Goal: Task Accomplishment & Management: Use online tool/utility

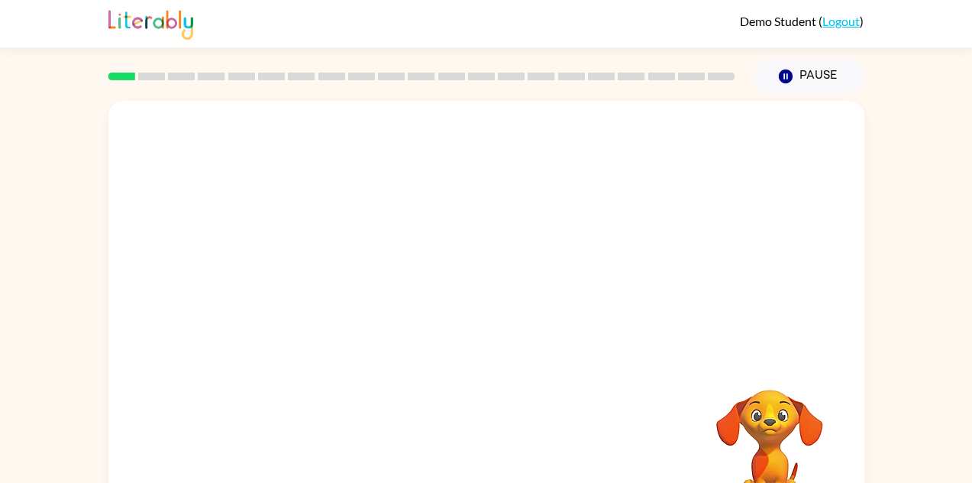
scroll to position [53, 0]
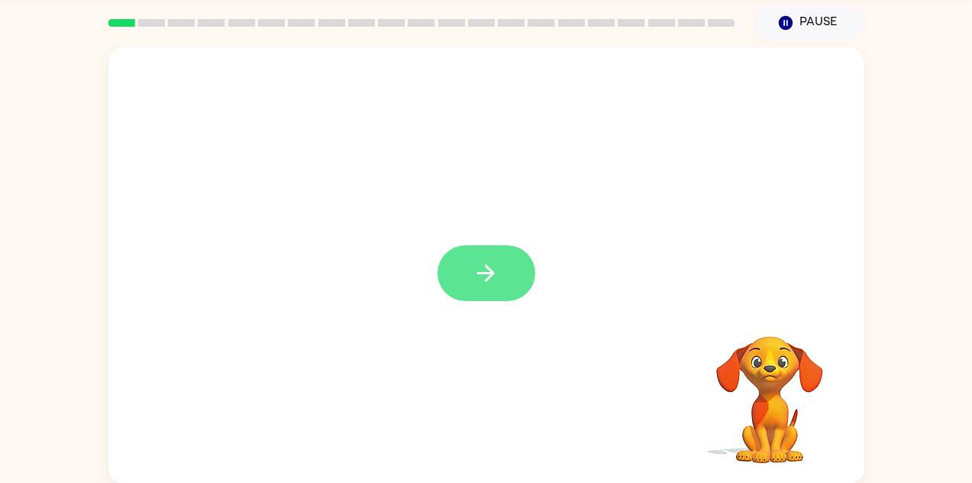
click at [513, 286] on button "button" at bounding box center [487, 273] width 98 height 56
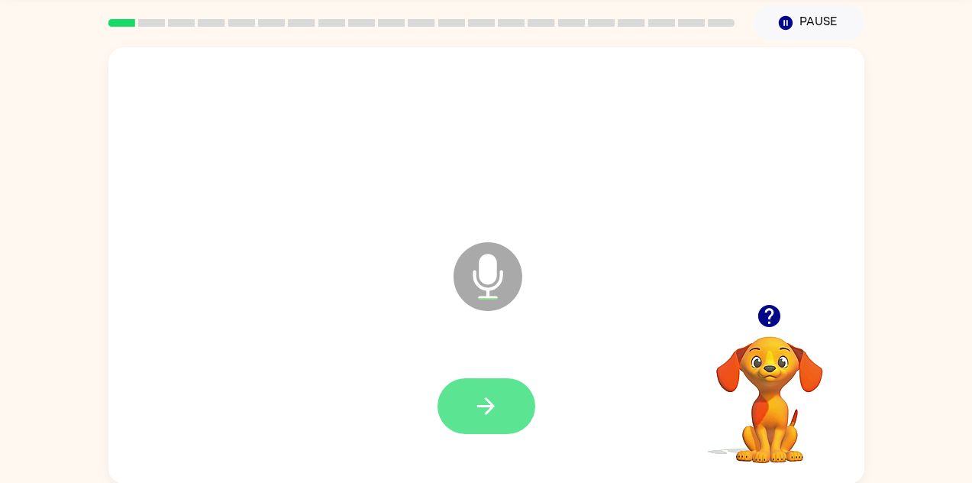
click at [464, 404] on button "button" at bounding box center [487, 406] width 98 height 56
click at [496, 403] on icon "button" at bounding box center [486, 405] width 27 height 27
click at [500, 404] on button "button" at bounding box center [487, 406] width 98 height 56
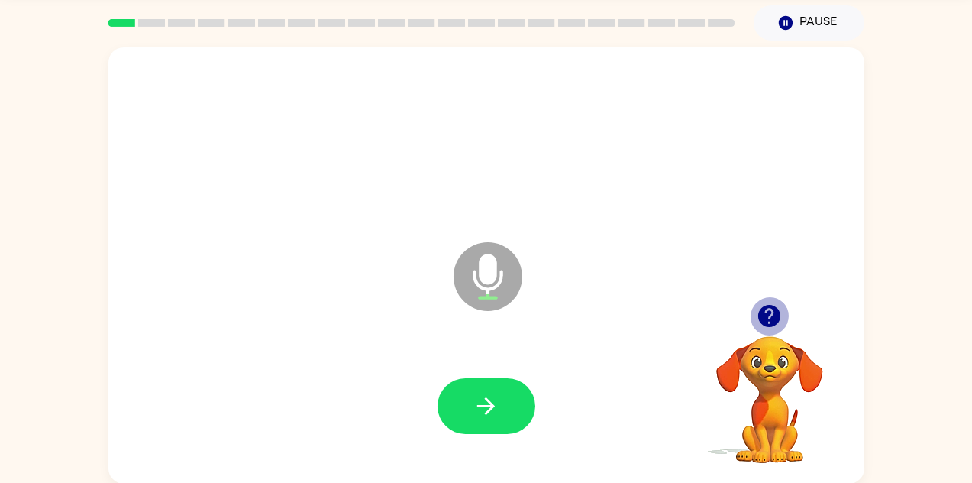
click at [764, 318] on icon "button" at bounding box center [769, 316] width 22 height 22
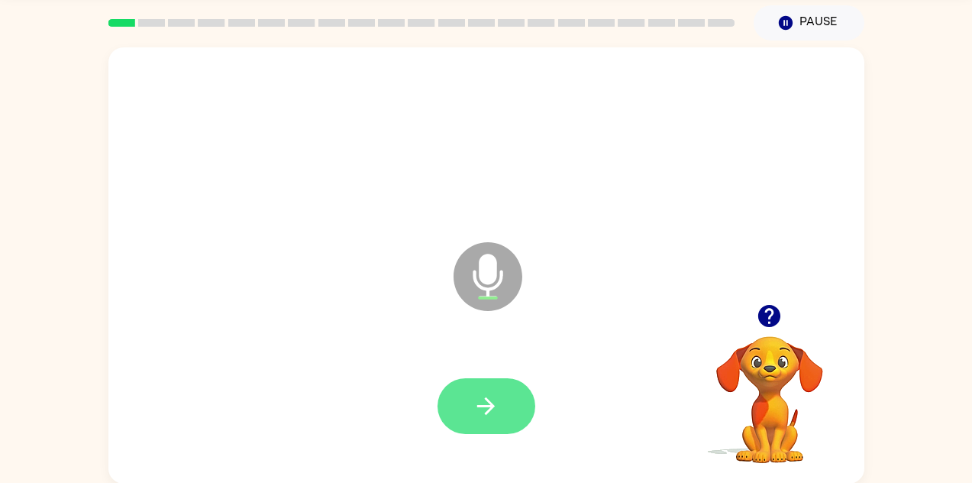
click at [498, 410] on icon "button" at bounding box center [486, 405] width 27 height 27
click at [772, 314] on icon "button" at bounding box center [769, 315] width 27 height 27
click at [487, 400] on icon "button" at bounding box center [486, 406] width 18 height 18
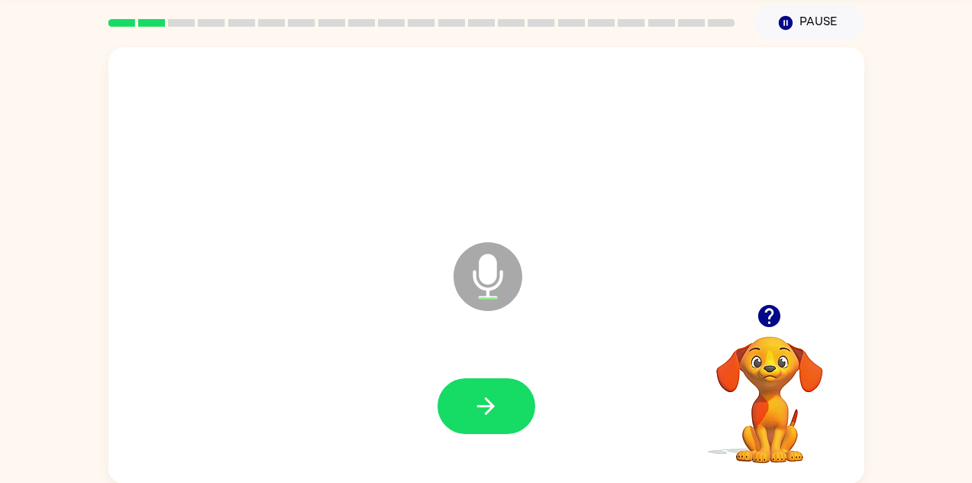
click at [775, 315] on icon "button" at bounding box center [769, 316] width 22 height 22
click at [449, 399] on button "button" at bounding box center [487, 406] width 98 height 56
click at [491, 393] on icon "button" at bounding box center [486, 405] width 27 height 27
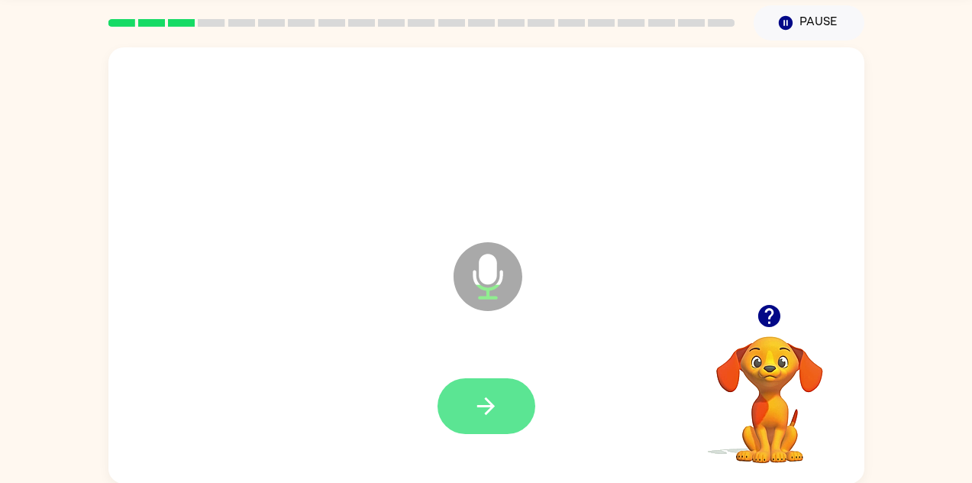
click at [503, 393] on button "button" at bounding box center [487, 406] width 98 height 56
click at [457, 409] on button "button" at bounding box center [487, 406] width 98 height 56
click at [505, 411] on button "button" at bounding box center [487, 406] width 98 height 56
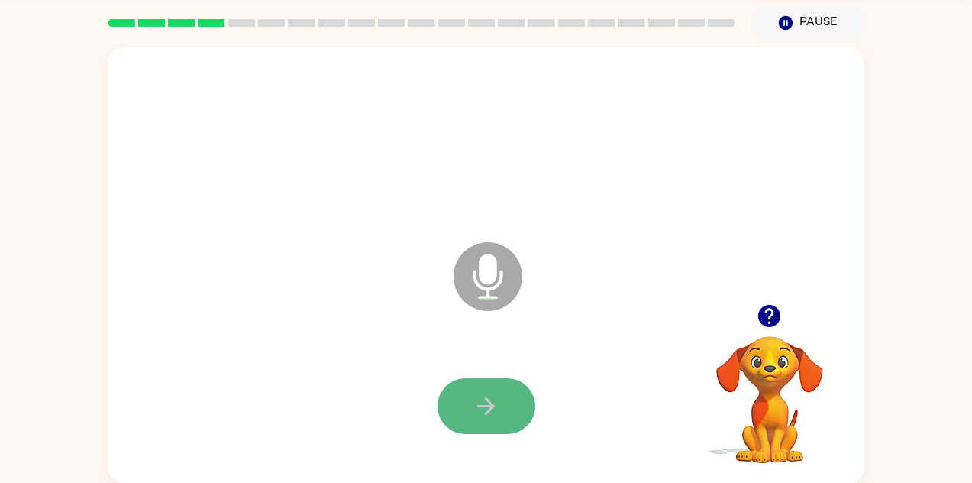
click at [476, 396] on icon "button" at bounding box center [486, 405] width 27 height 27
click at [498, 402] on icon "button" at bounding box center [486, 405] width 27 height 27
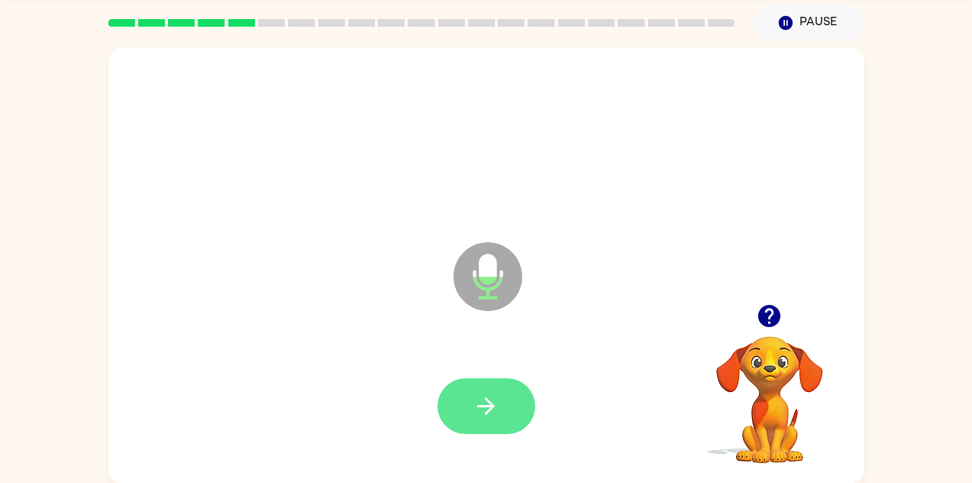
click at [495, 405] on icon "button" at bounding box center [486, 405] width 27 height 27
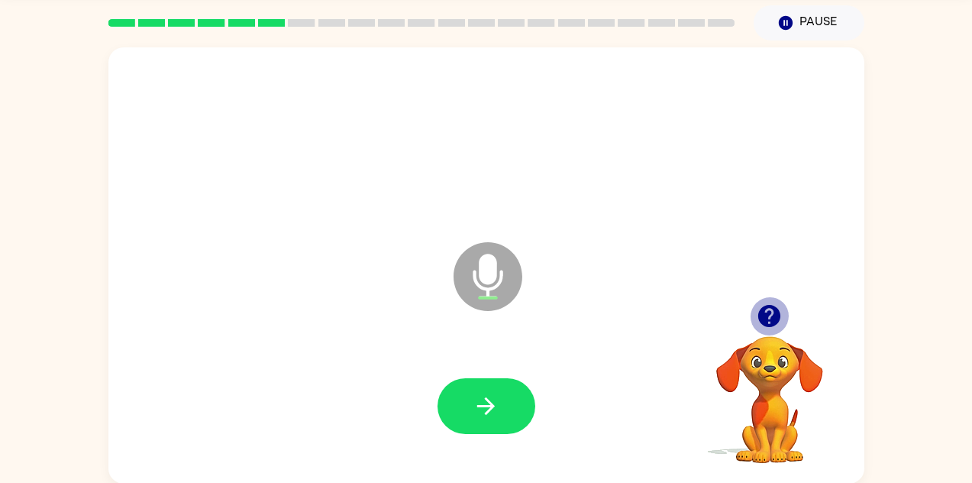
click at [768, 306] on icon "button" at bounding box center [769, 316] width 22 height 22
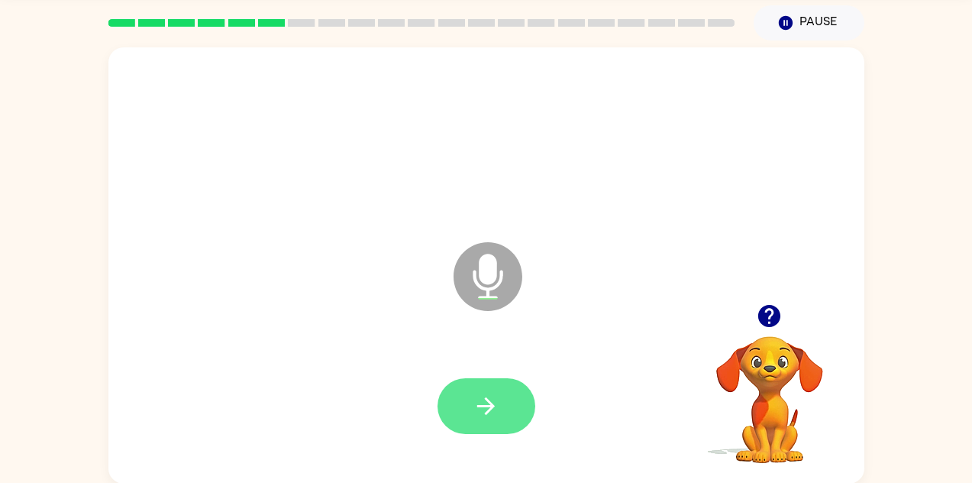
click at [480, 416] on icon "button" at bounding box center [486, 405] width 27 height 27
click at [484, 402] on icon "button" at bounding box center [486, 405] width 27 height 27
click at [499, 415] on button "button" at bounding box center [487, 406] width 98 height 56
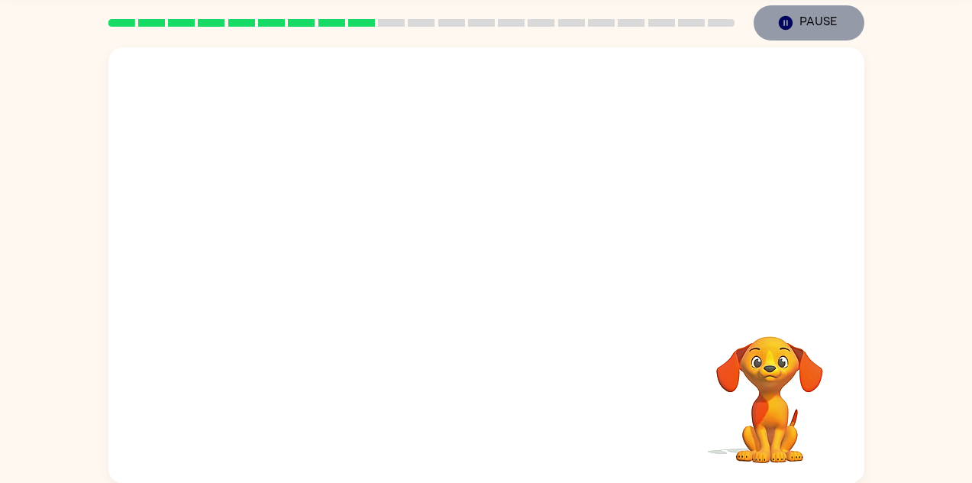
click at [825, 25] on button "Pause Pause" at bounding box center [809, 22] width 111 height 35
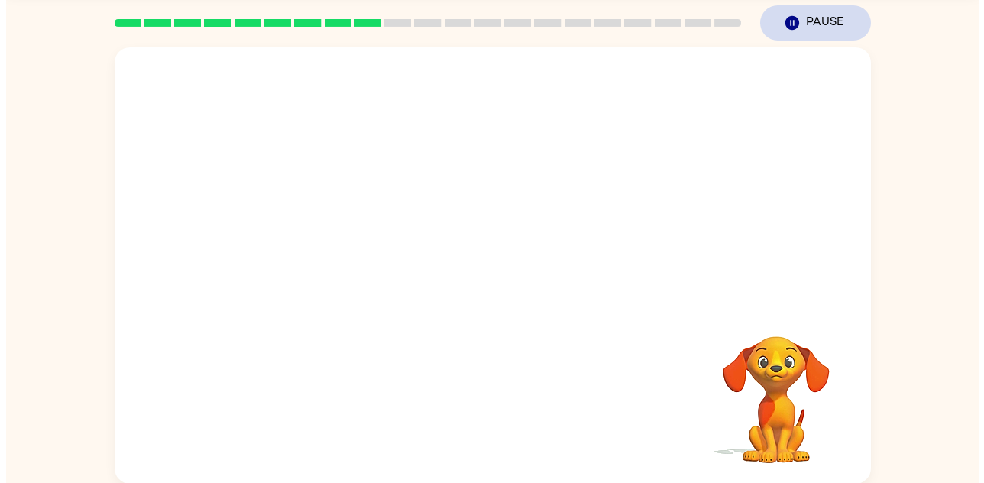
scroll to position [0, 0]
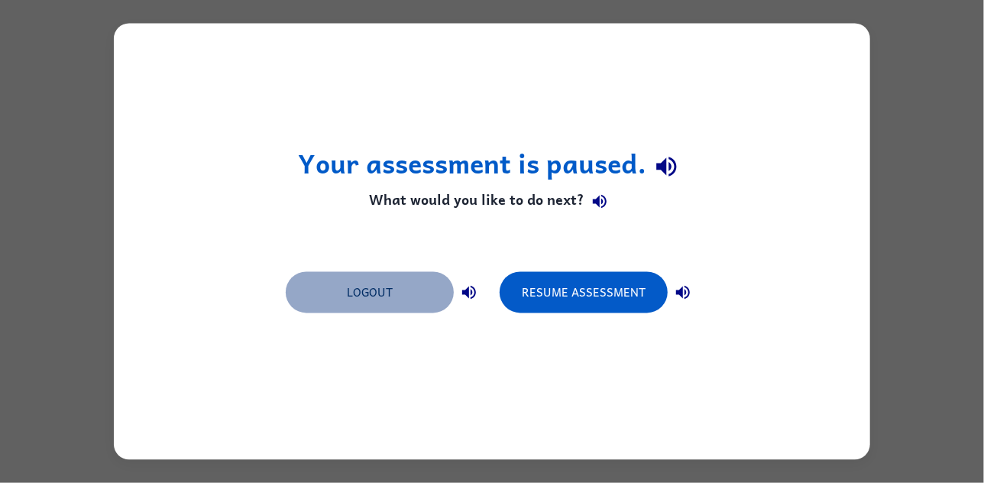
click at [362, 288] on button "Logout" at bounding box center [370, 292] width 168 height 41
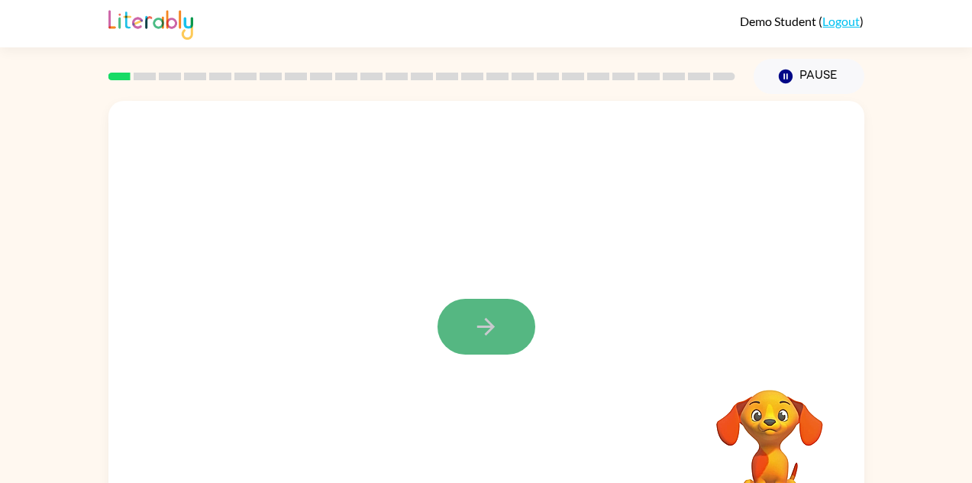
click at [509, 315] on button "button" at bounding box center [487, 327] width 98 height 56
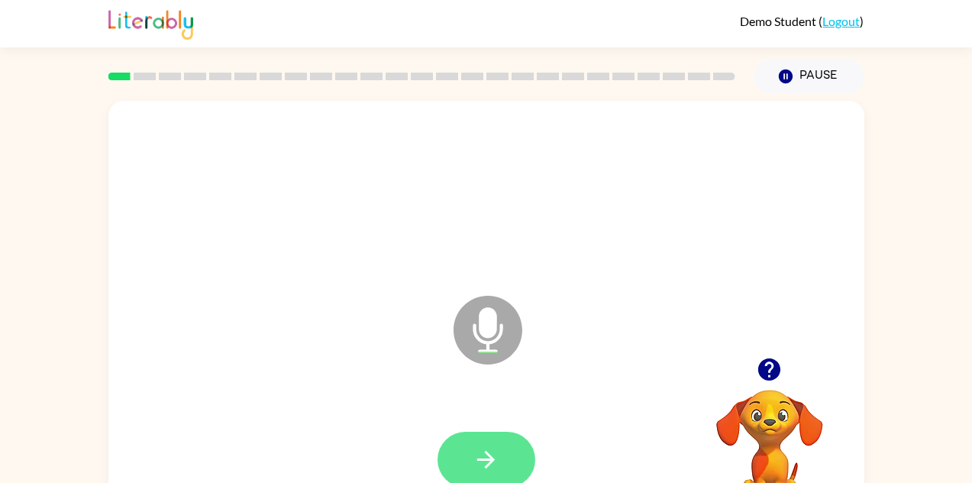
click at [501, 446] on button "button" at bounding box center [487, 459] width 98 height 56
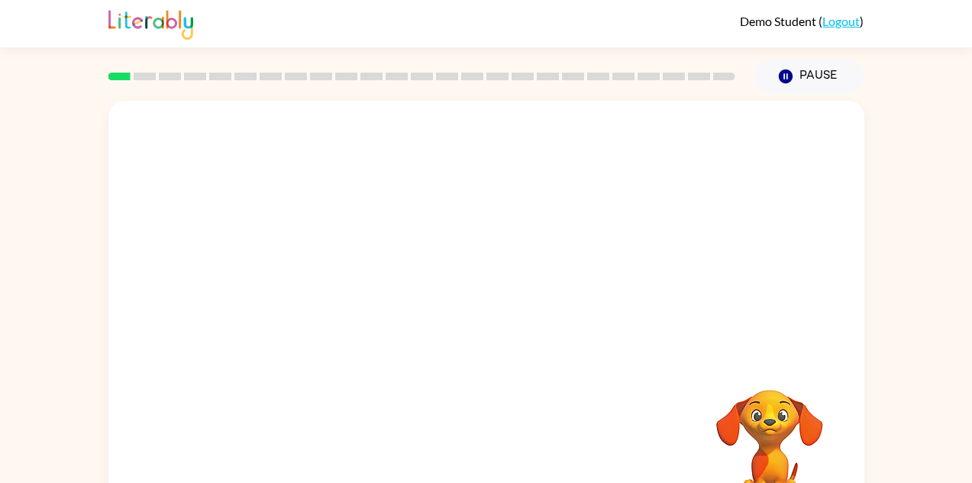
scroll to position [53, 0]
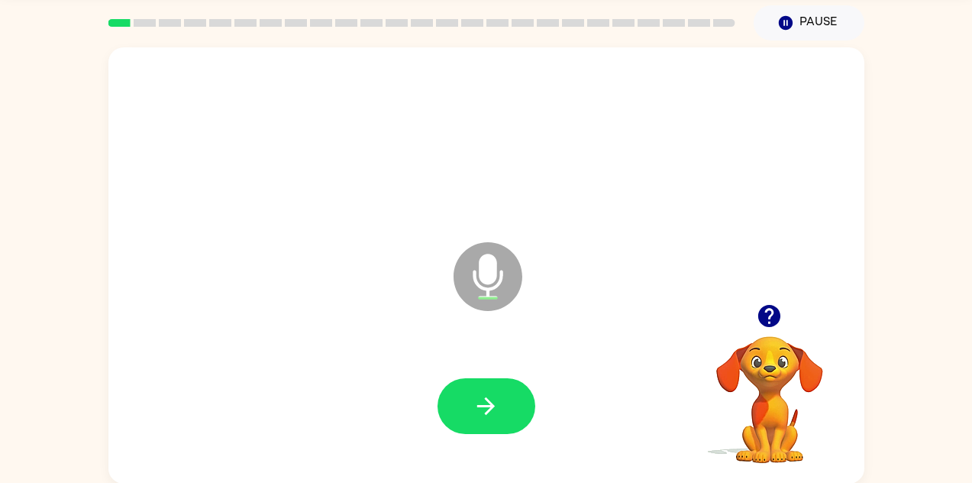
click at [515, 402] on button "button" at bounding box center [487, 406] width 98 height 56
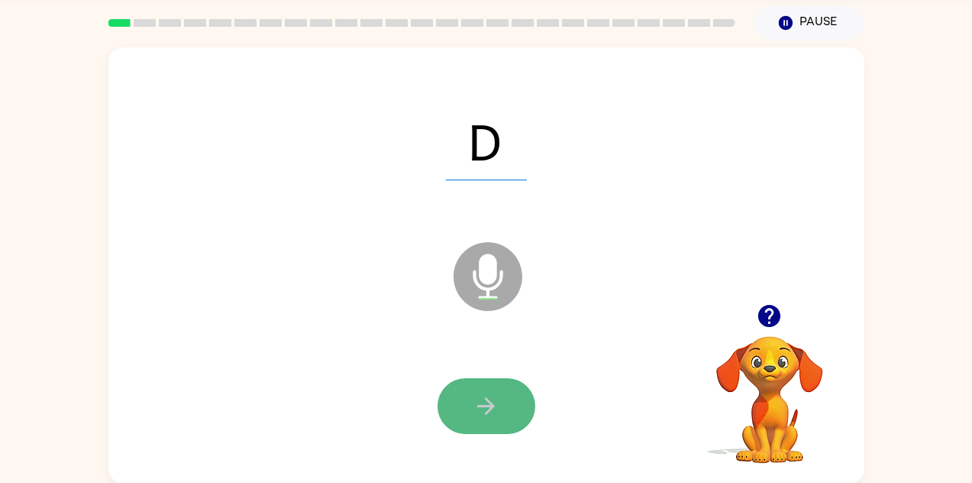
click at [488, 407] on icon "button" at bounding box center [486, 405] width 27 height 27
click at [498, 415] on icon "button" at bounding box center [486, 405] width 27 height 27
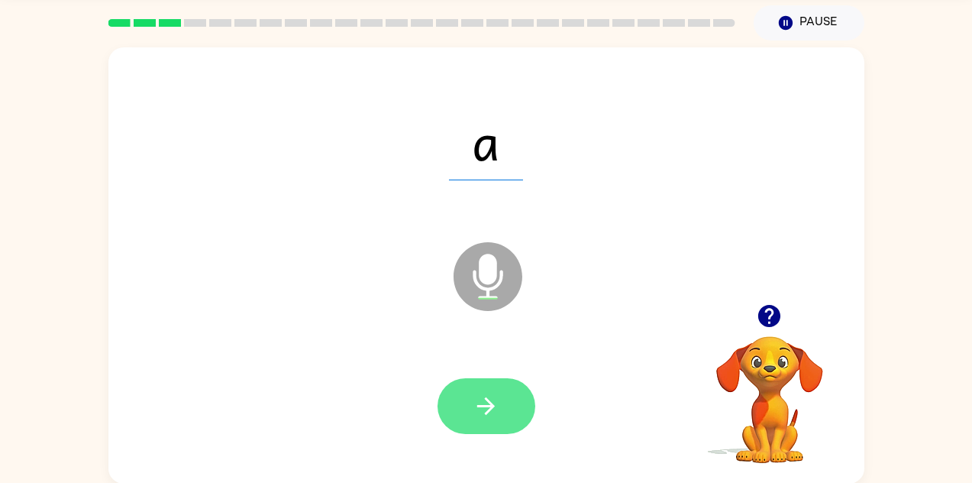
click at [487, 399] on icon "button" at bounding box center [486, 406] width 18 height 18
click at [490, 398] on icon "button" at bounding box center [486, 405] width 27 height 27
click at [483, 401] on icon "button" at bounding box center [486, 405] width 27 height 27
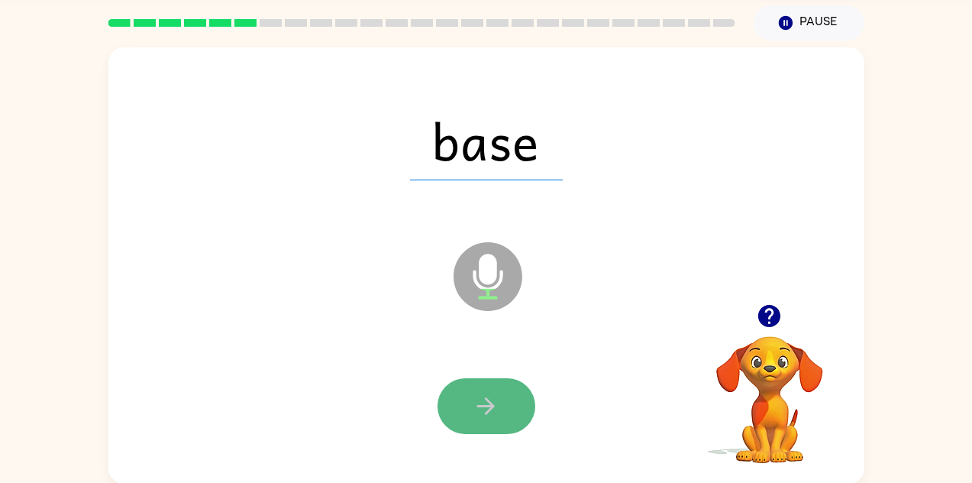
click at [477, 403] on icon "button" at bounding box center [486, 405] width 27 height 27
click at [465, 404] on button "button" at bounding box center [487, 406] width 98 height 56
click at [510, 405] on button "button" at bounding box center [487, 406] width 98 height 56
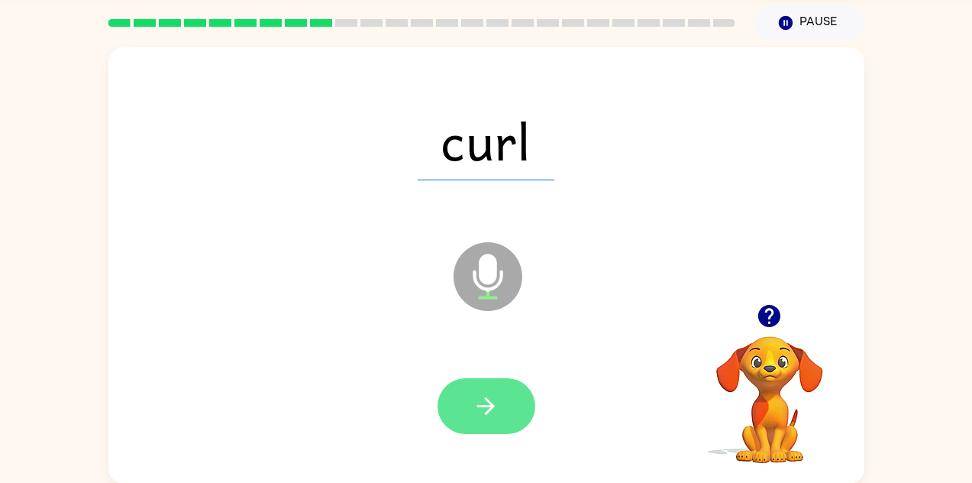
click at [483, 404] on icon "button" at bounding box center [486, 406] width 18 height 18
click at [483, 409] on icon "button" at bounding box center [486, 405] width 27 height 27
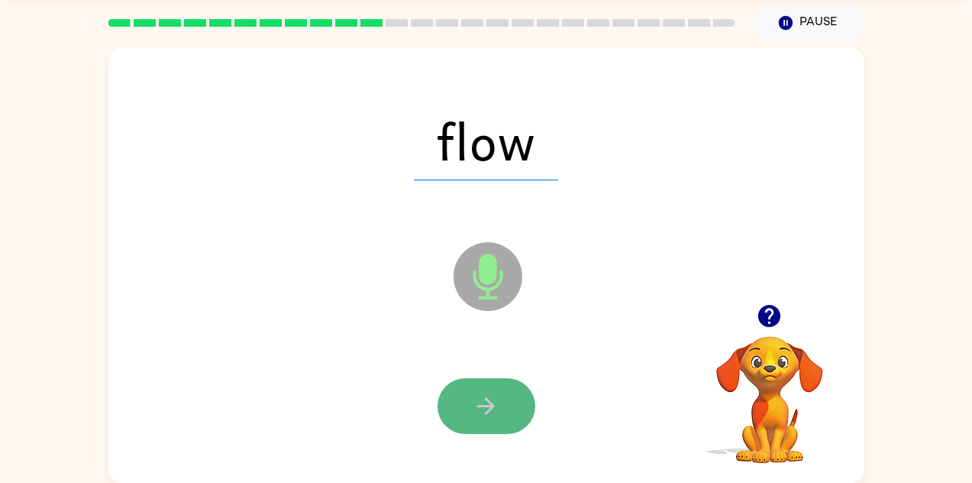
click at [484, 400] on icon "button" at bounding box center [486, 405] width 27 height 27
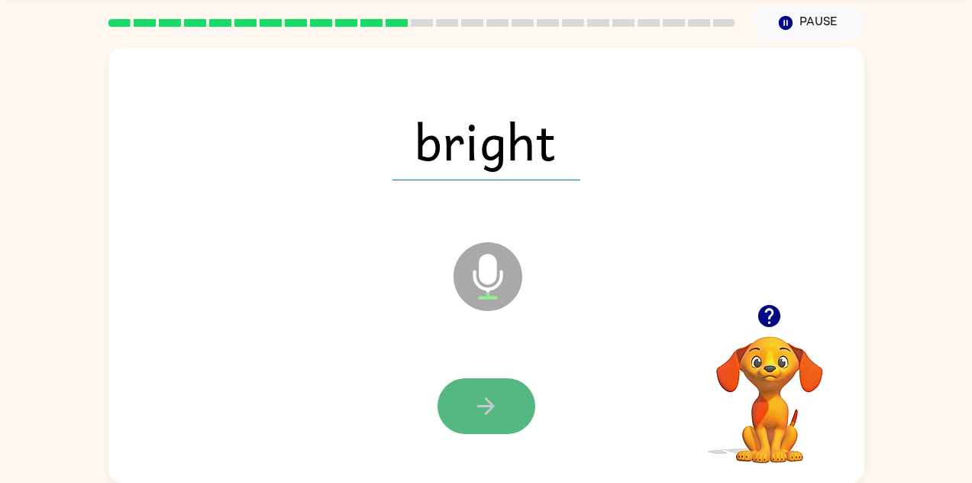
click at [470, 409] on button "button" at bounding box center [487, 406] width 98 height 56
click at [494, 404] on icon "button" at bounding box center [486, 405] width 27 height 27
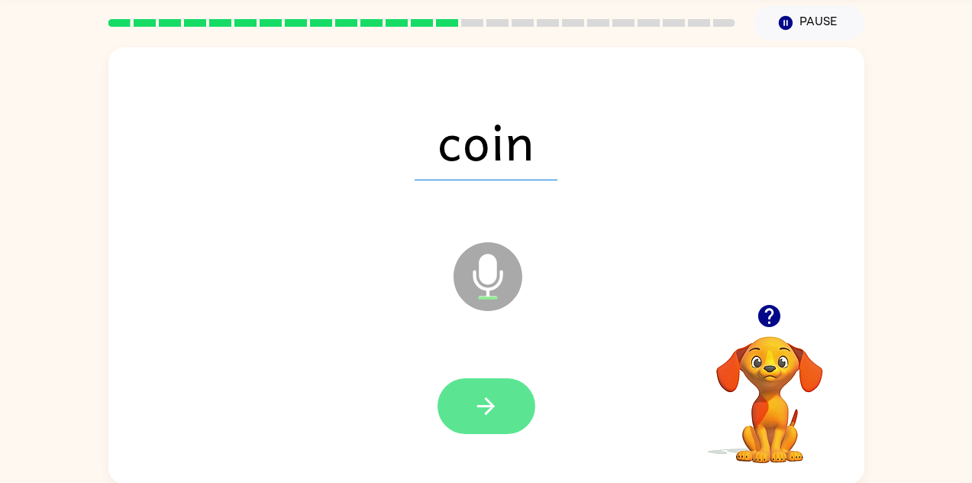
click at [483, 409] on icon "button" at bounding box center [486, 405] width 27 height 27
click at [484, 392] on icon "button" at bounding box center [486, 405] width 27 height 27
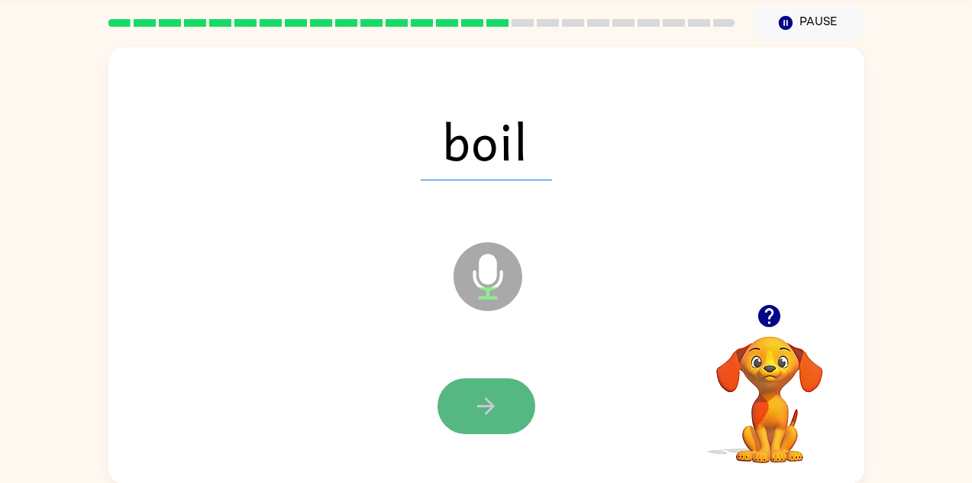
click at [499, 404] on button "button" at bounding box center [487, 406] width 98 height 56
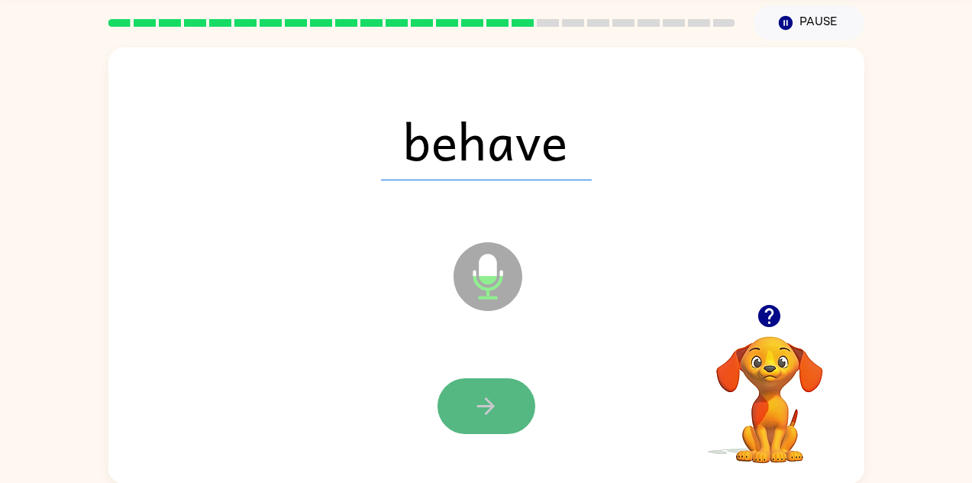
click at [483, 406] on icon "button" at bounding box center [486, 405] width 27 height 27
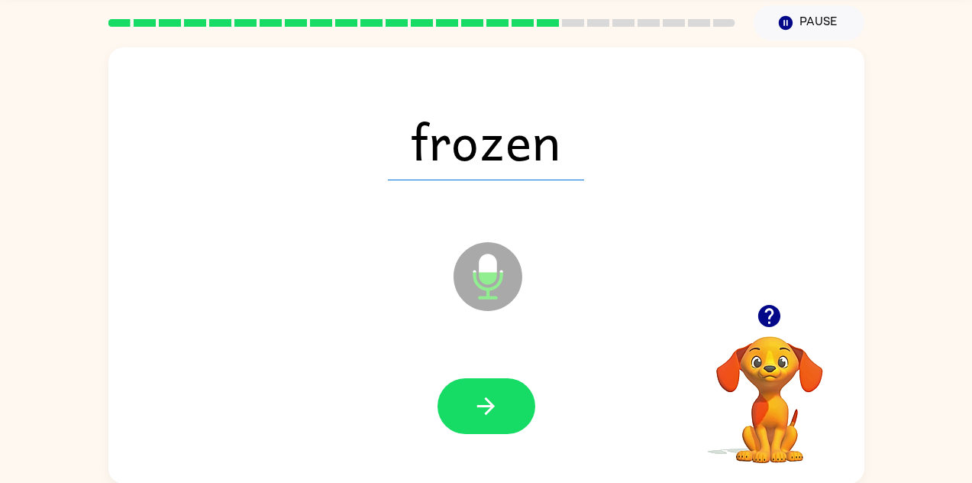
click at [470, 401] on button "button" at bounding box center [487, 406] width 98 height 56
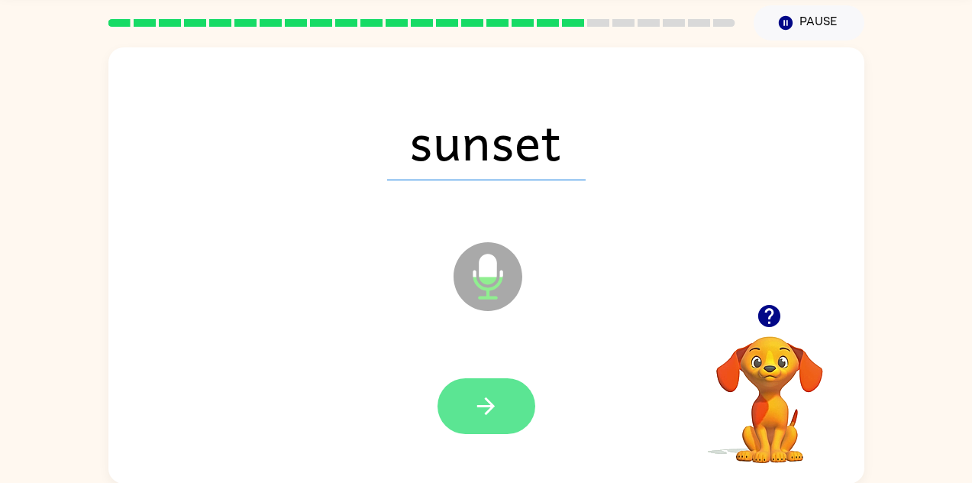
click at [464, 408] on button "button" at bounding box center [487, 406] width 98 height 56
click at [464, 402] on button "button" at bounding box center [487, 406] width 98 height 56
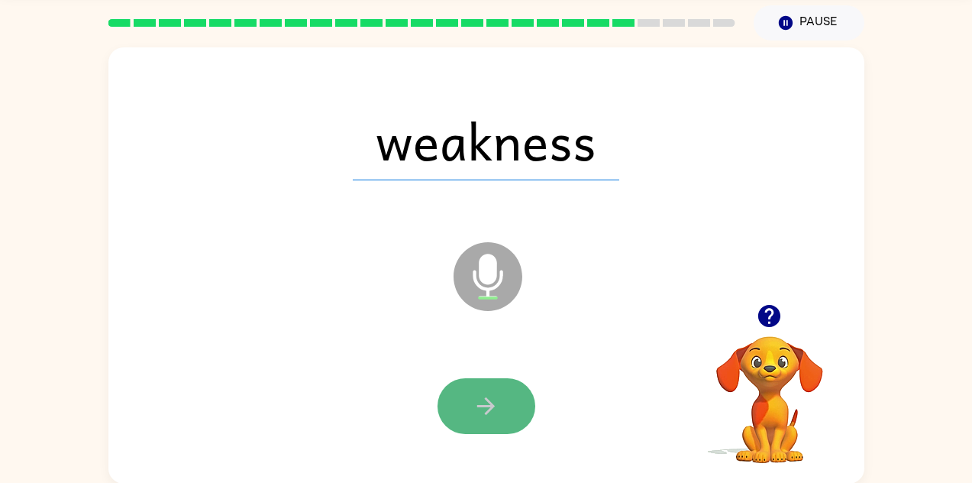
click at [507, 405] on button "button" at bounding box center [487, 406] width 98 height 56
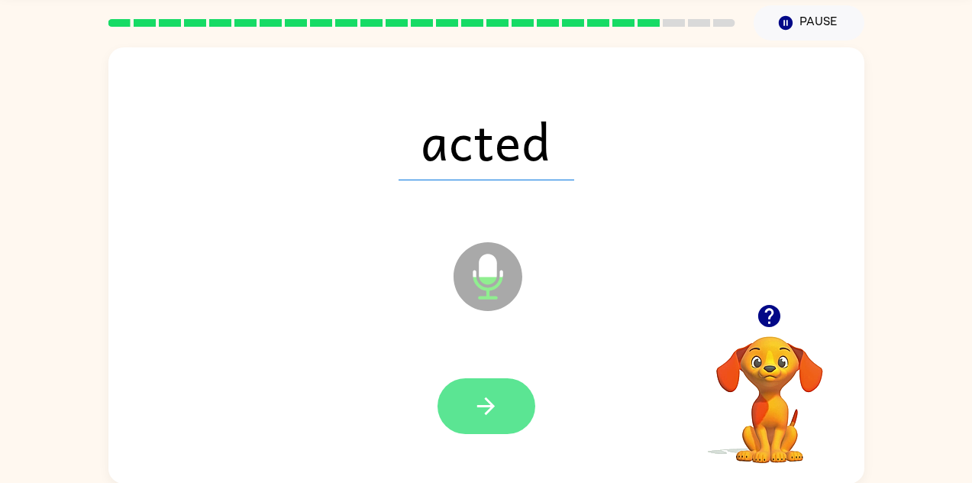
click at [493, 399] on icon "button" at bounding box center [486, 405] width 27 height 27
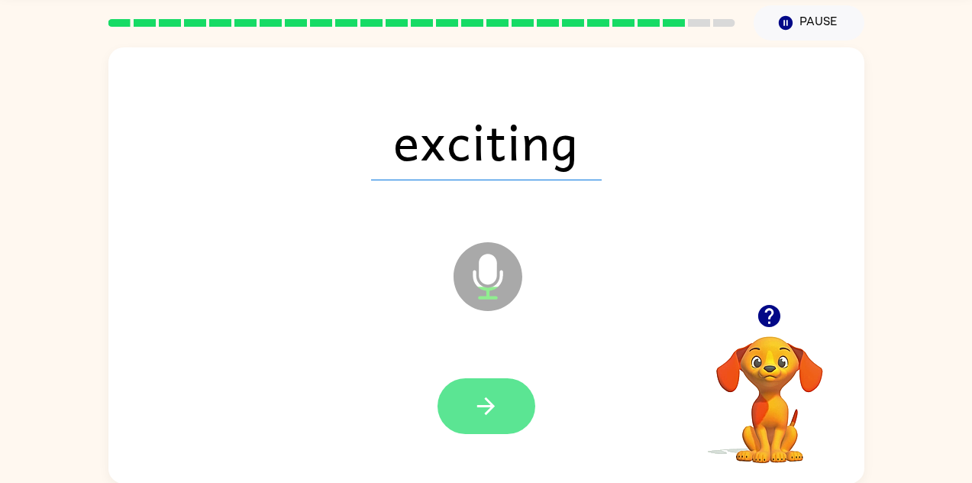
click at [487, 399] on icon "button" at bounding box center [486, 406] width 18 height 18
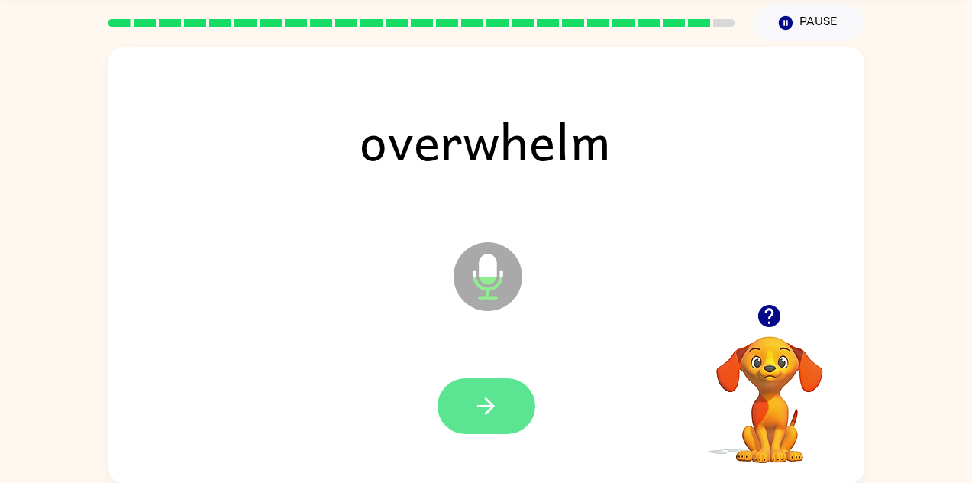
click at [486, 405] on icon "button" at bounding box center [486, 406] width 18 height 18
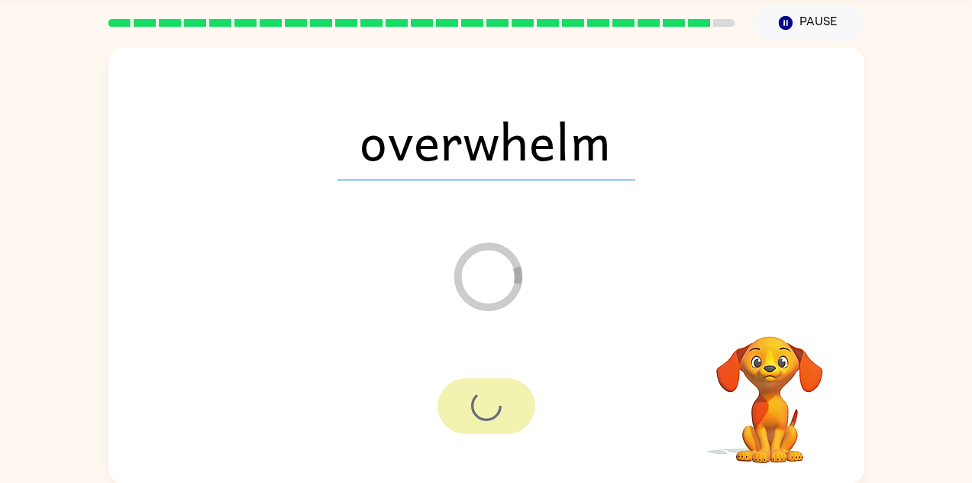
scroll to position [26, 0]
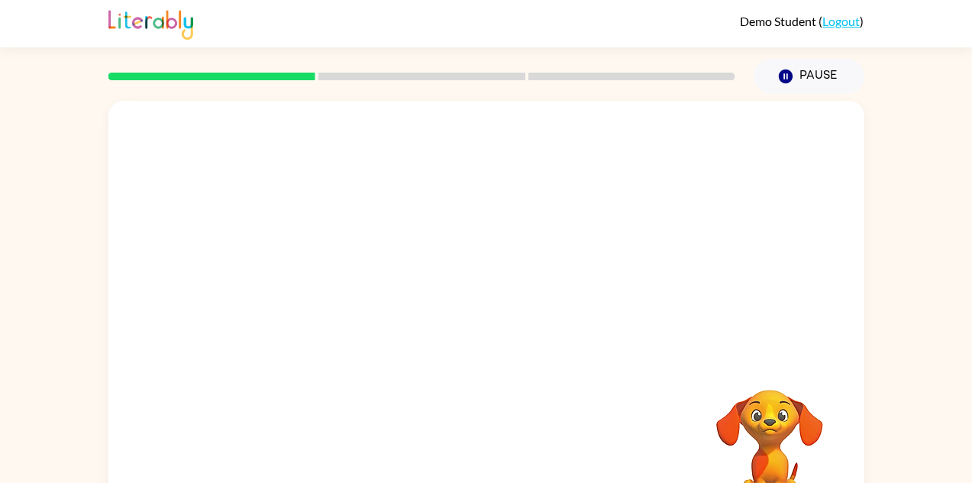
scroll to position [53, 0]
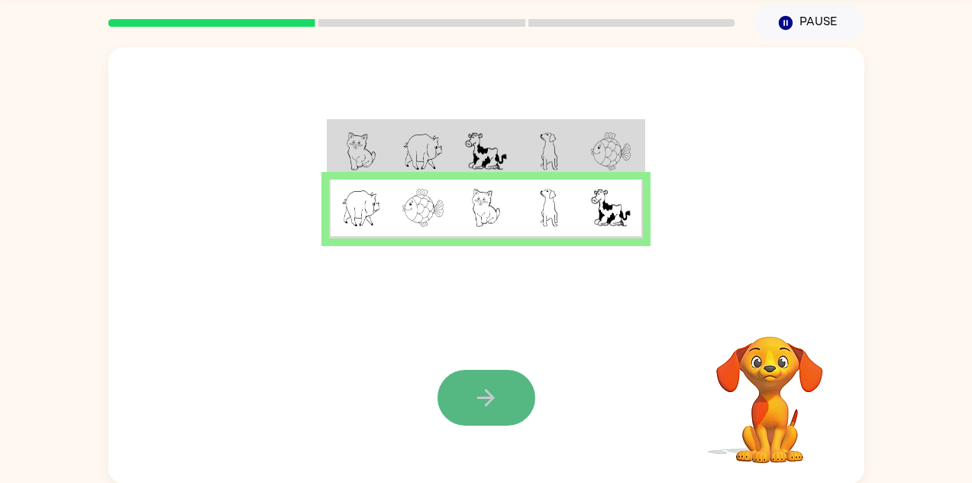
click at [473, 388] on icon "button" at bounding box center [486, 397] width 27 height 27
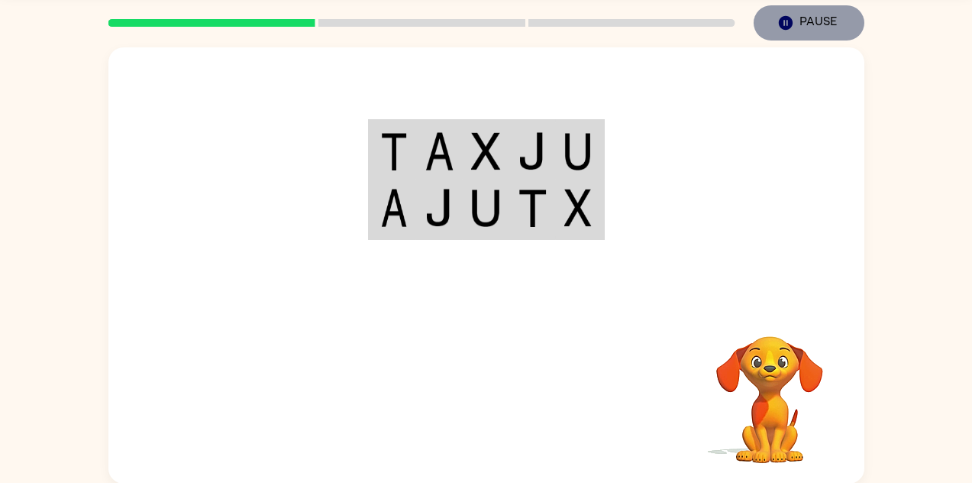
click at [829, 24] on button "Pause Pause" at bounding box center [809, 22] width 111 height 35
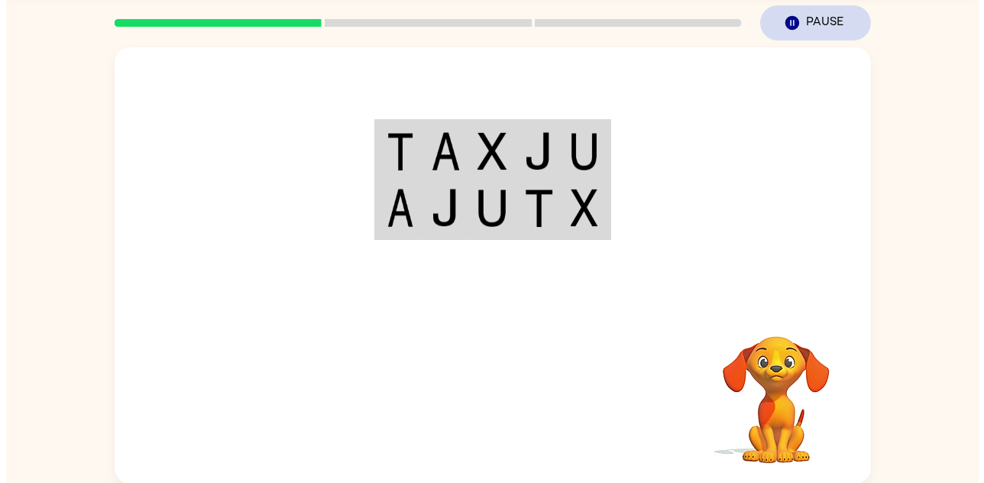
scroll to position [0, 0]
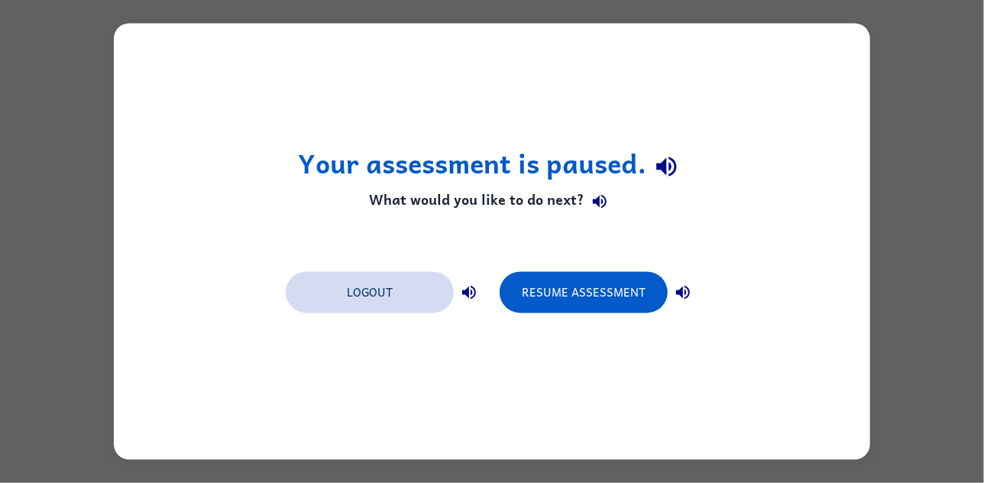
click at [342, 296] on button "Logout" at bounding box center [370, 292] width 168 height 41
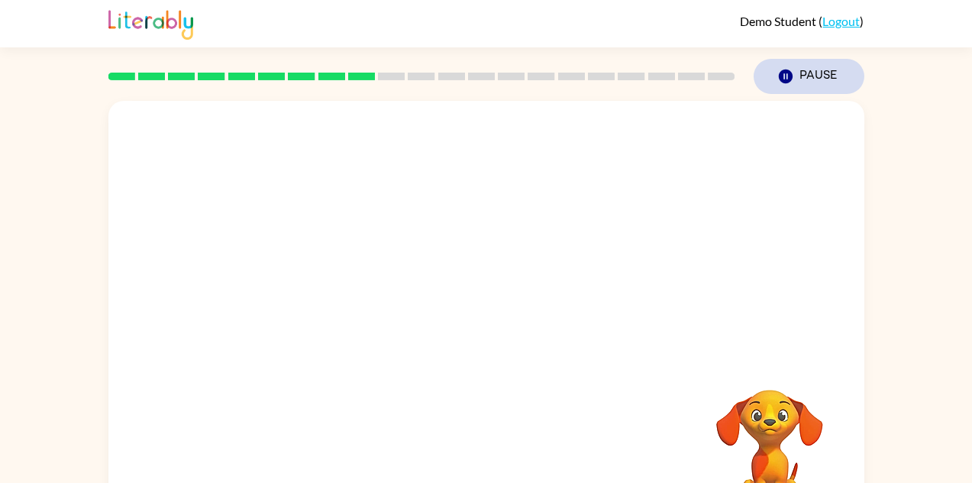
click at [794, 76] on button "Pause Pause" at bounding box center [809, 76] width 111 height 35
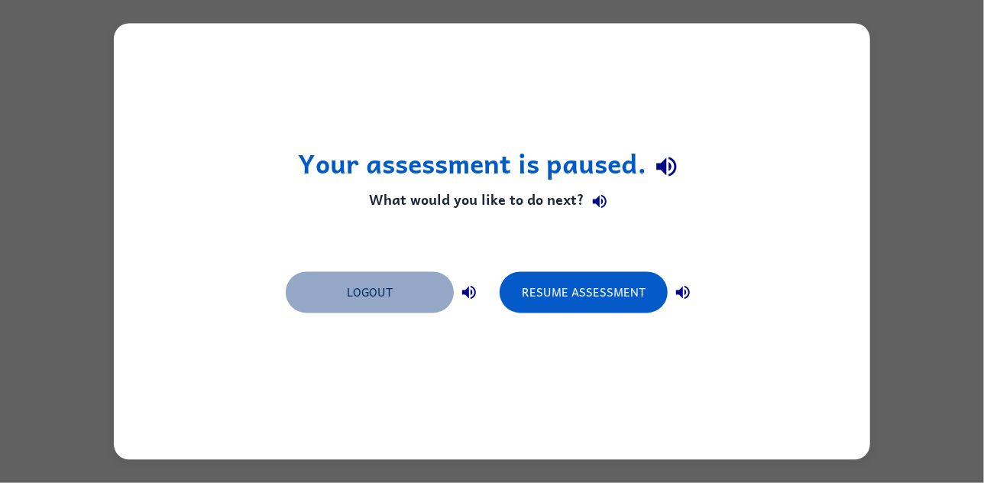
click at [365, 287] on button "Logout" at bounding box center [370, 292] width 168 height 41
